Goal: Task Accomplishment & Management: Manage account settings

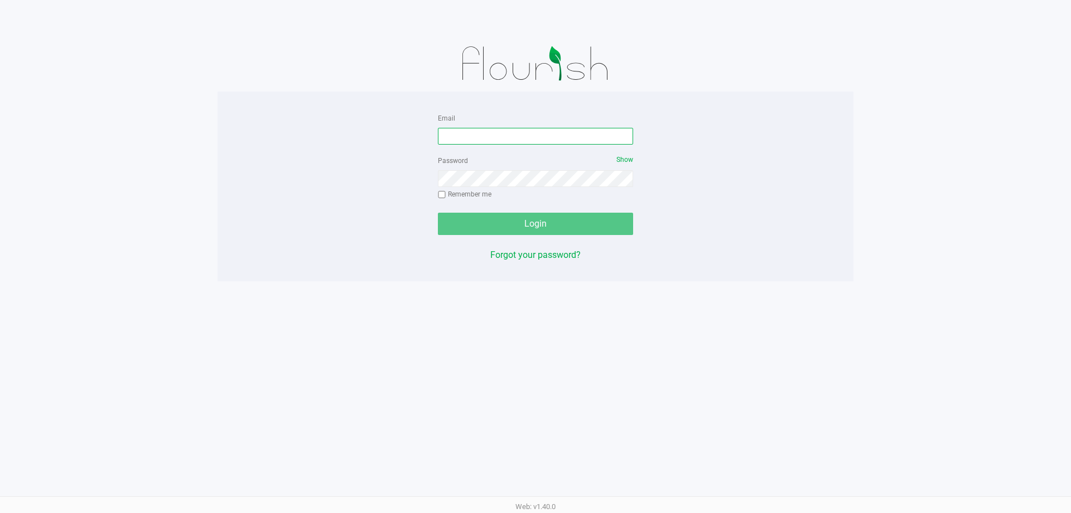
drag, startPoint x: 480, startPoint y: 134, endPoint x: 490, endPoint y: 121, distance: 16.4
click at [479, 135] on input "Email" at bounding box center [535, 136] width 195 height 17
type input "[EMAIL_ADDRESS][DOMAIN_NAME]"
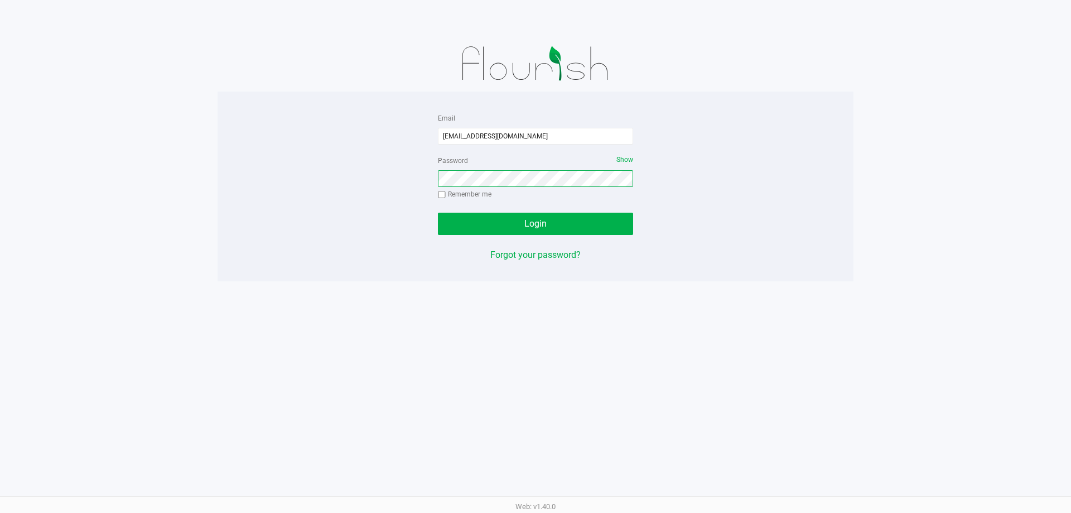
click at [438, 213] on button "Login" at bounding box center [535, 224] width 195 height 22
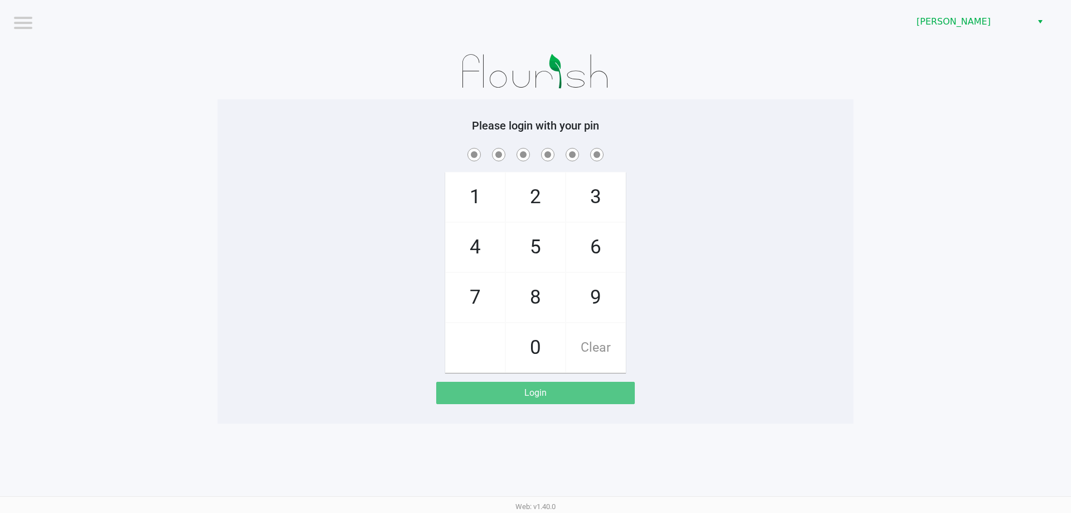
click at [672, 231] on div "1 4 7 2 5 8 0 3 6 9 Clear" at bounding box center [536, 259] width 636 height 227
checkbox input "true"
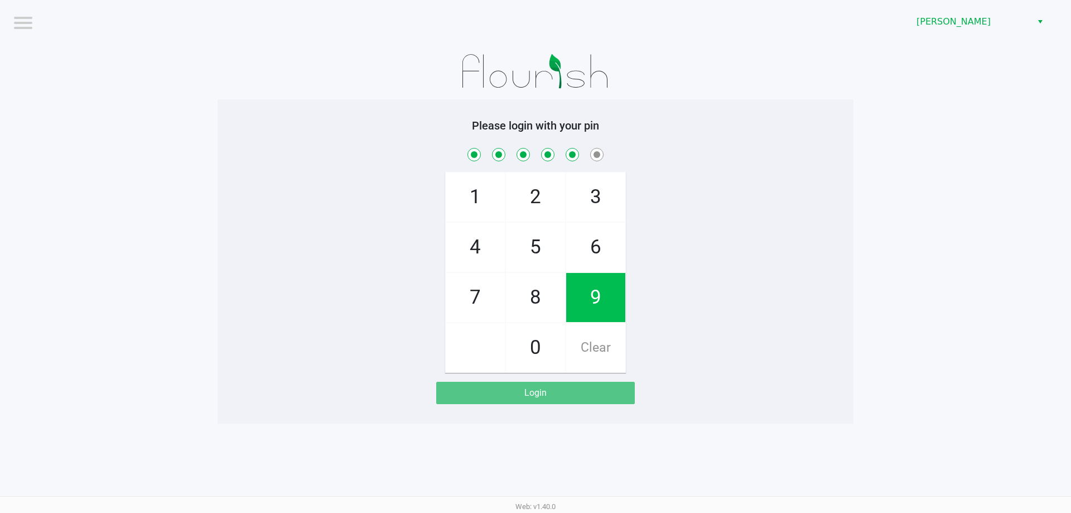
checkbox input "true"
checkbox input "false"
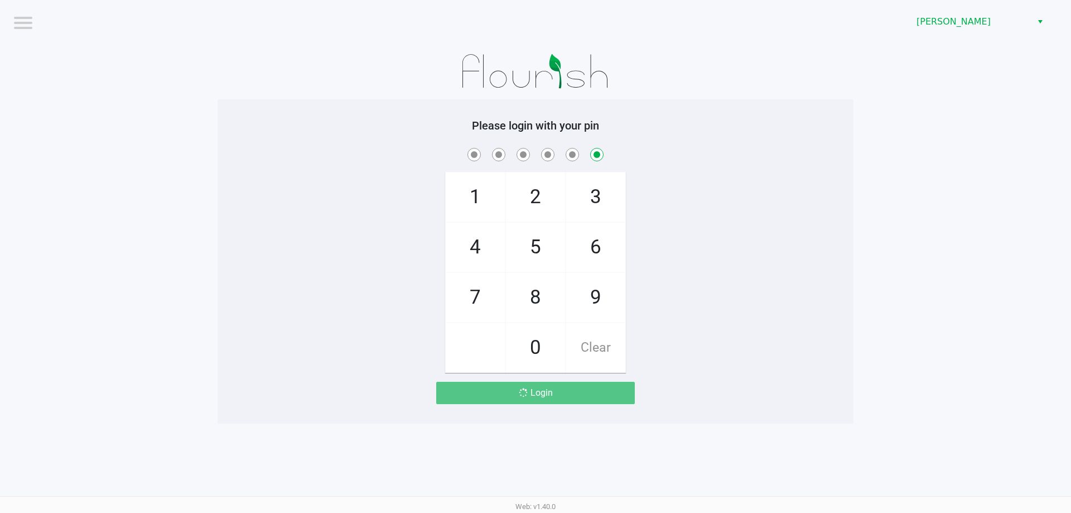
checkbox input "false"
click at [951, 25] on span "[PERSON_NAME]" at bounding box center [970, 21] width 109 height 13
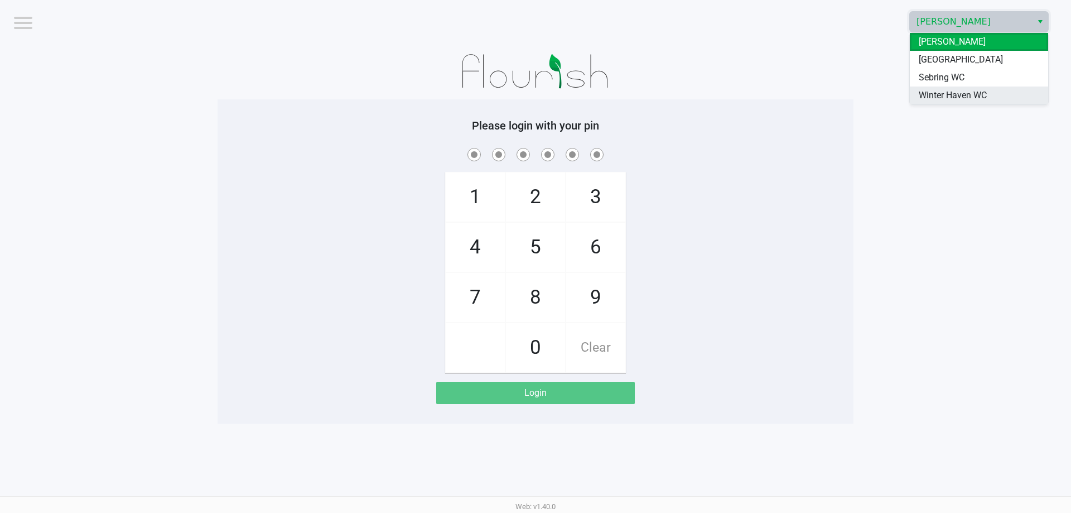
click at [952, 93] on span "Winter Haven WC" at bounding box center [953, 95] width 68 height 13
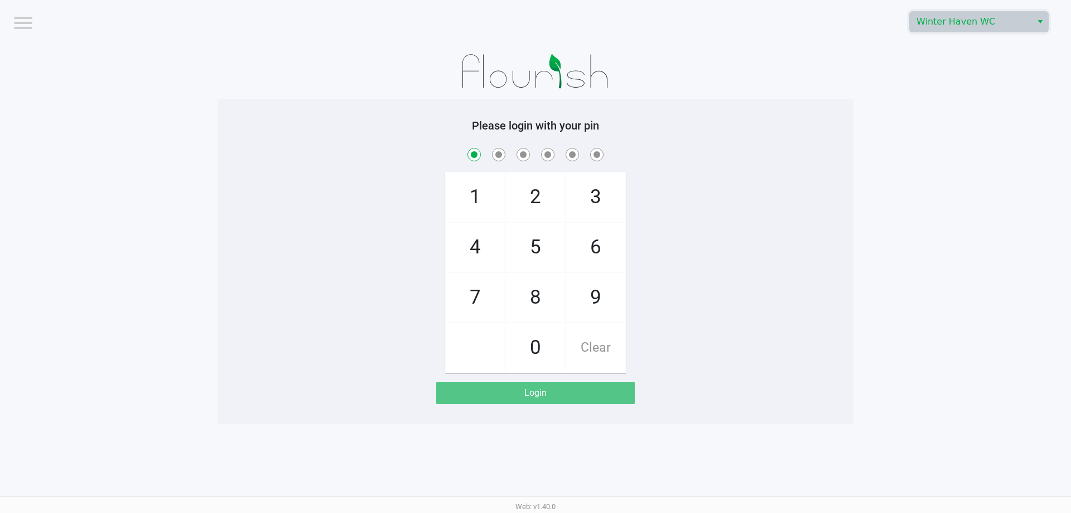
checkbox input "true"
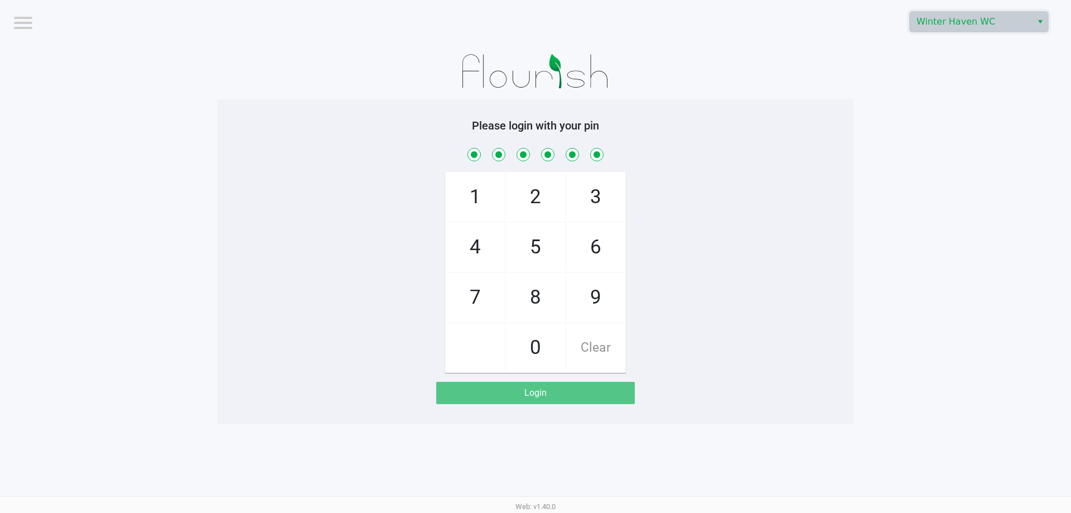
checkbox input "true"
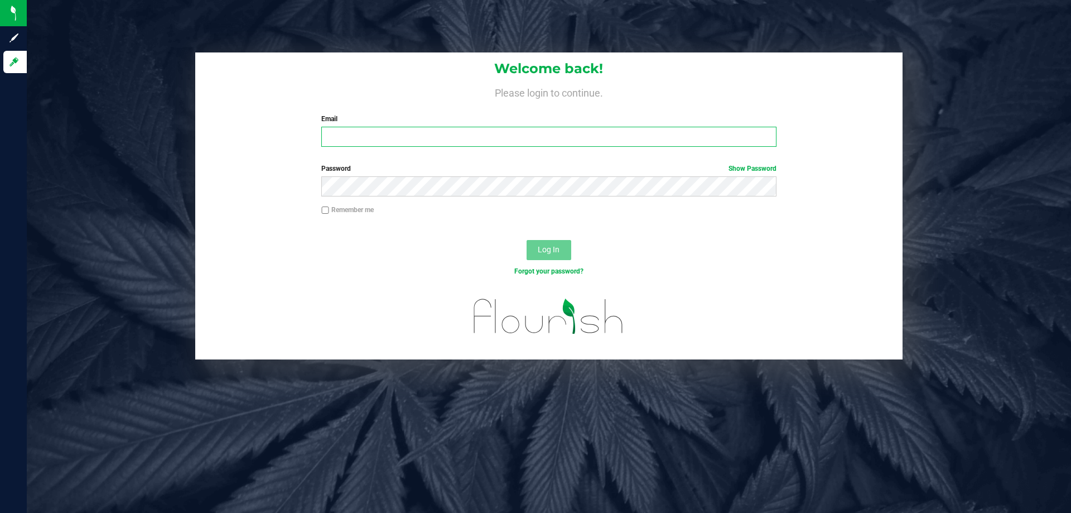
click at [503, 131] on input "Email" at bounding box center [548, 137] width 455 height 20
type input "[EMAIL_ADDRESS][DOMAIN_NAME]"
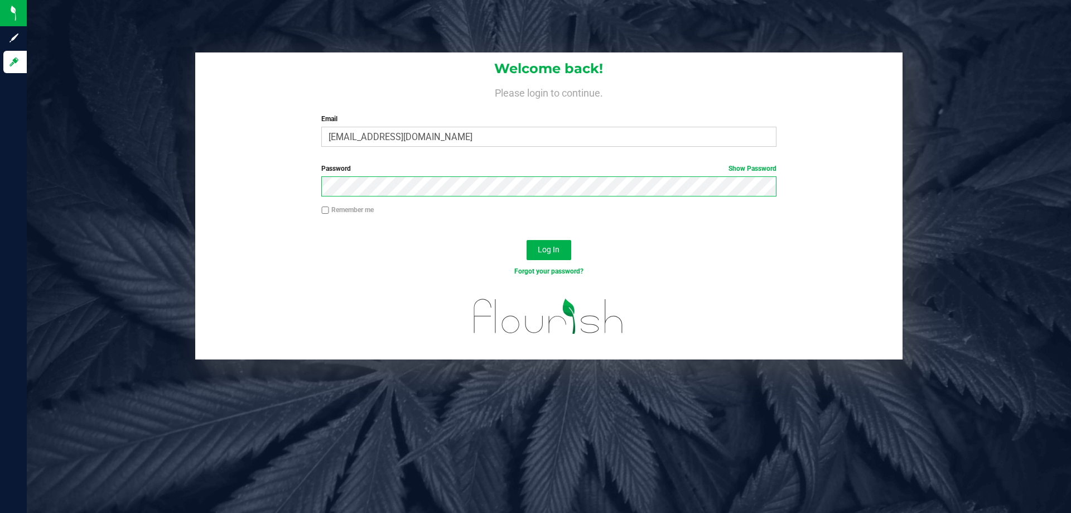
click at [527, 240] on button "Log In" at bounding box center [549, 250] width 45 height 20
